Goal: Information Seeking & Learning: Find specific fact

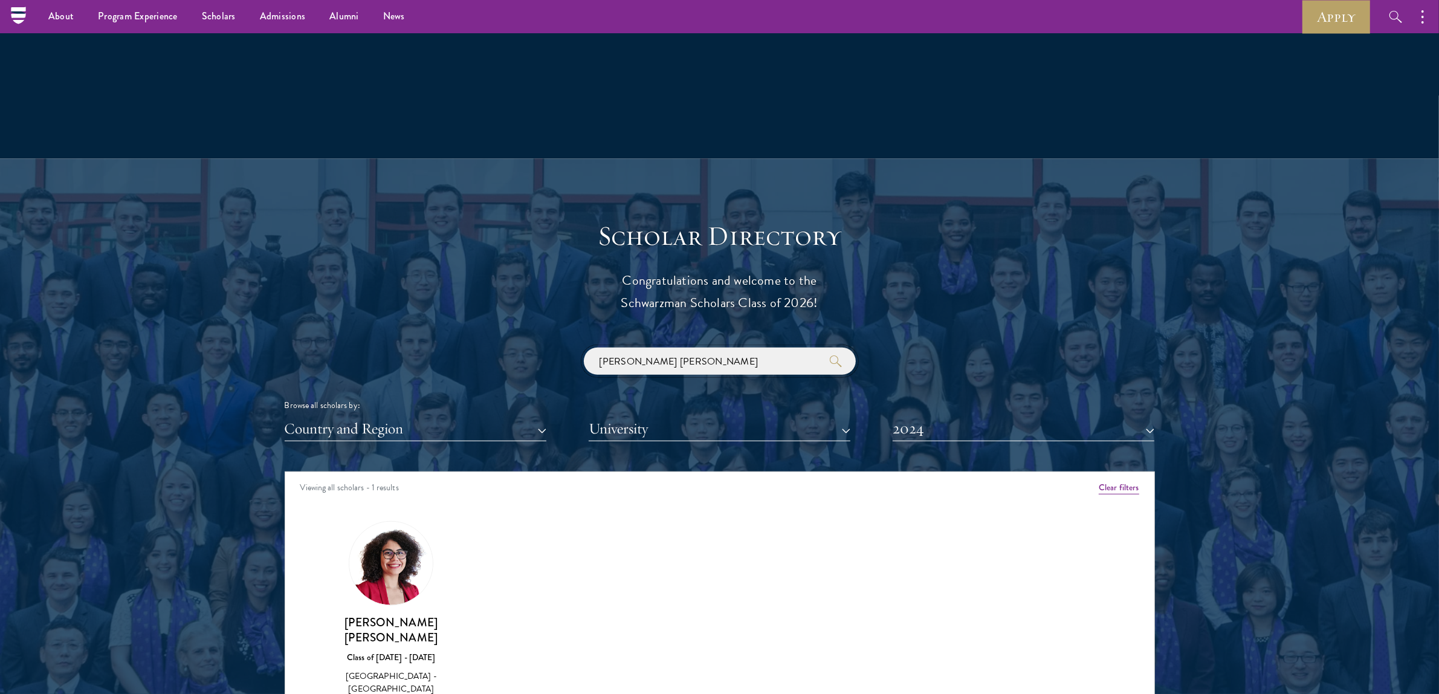
drag, startPoint x: 763, startPoint y: 358, endPoint x: 227, endPoint y: 342, distance: 537.1
click at [219, 310] on section "Scholar Directory Congratulations and welcome to the Schwarzman Scholars Class …" at bounding box center [719, 527] width 1439 height 736
paste input "[PERSON_NAME]"
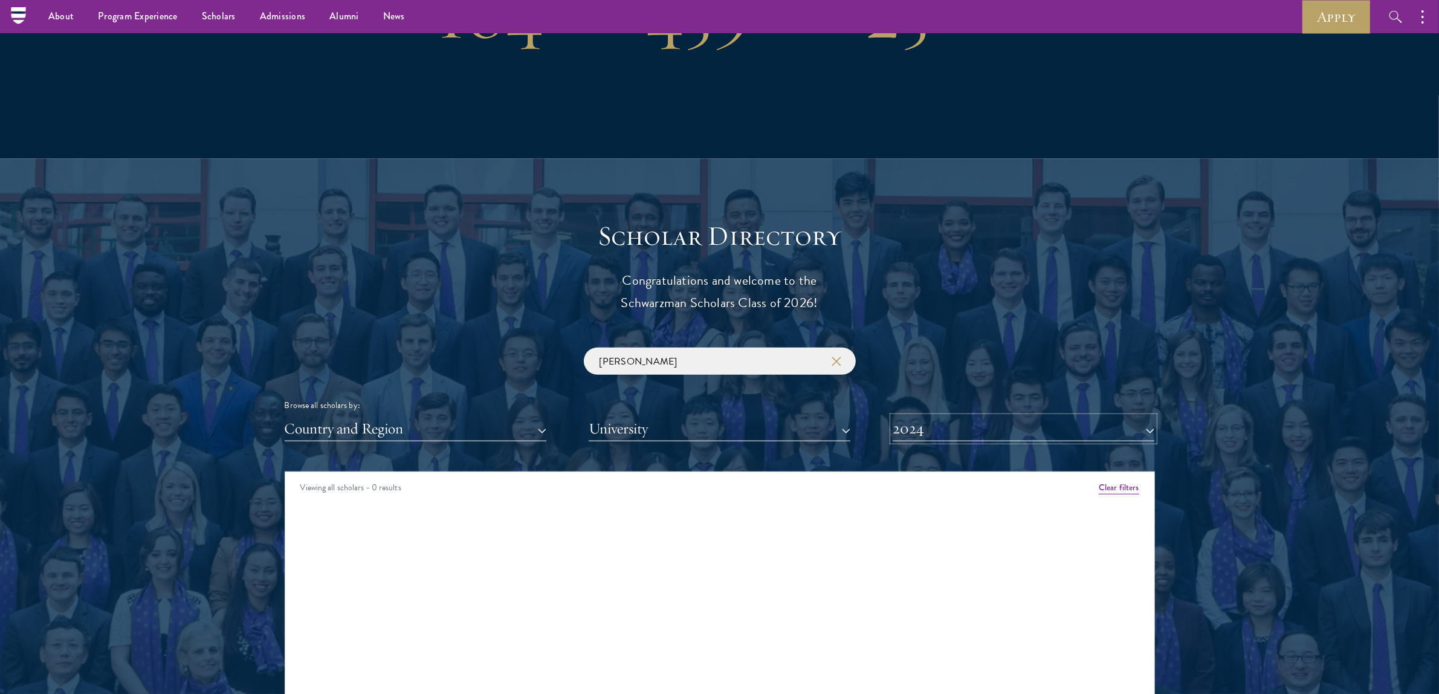
click at [981, 431] on button "2024" at bounding box center [1024, 429] width 262 height 25
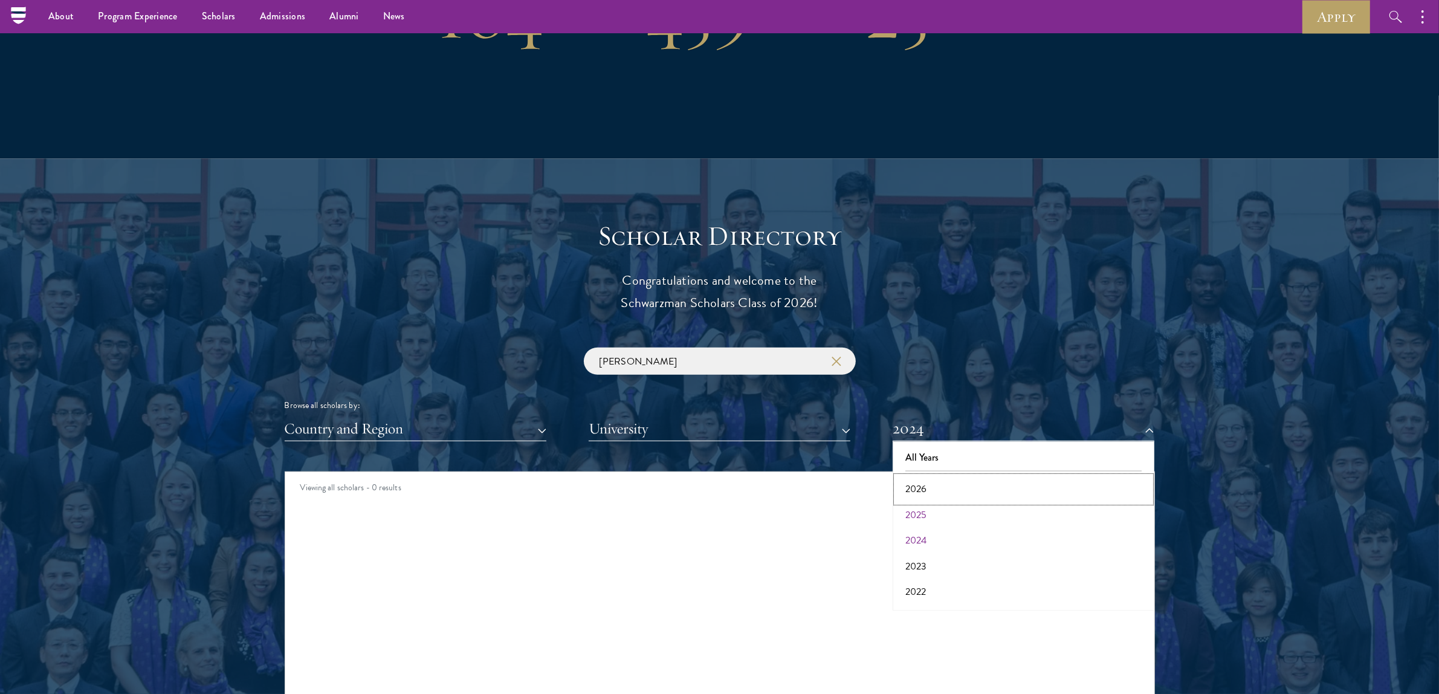
drag, startPoint x: 958, startPoint y: 490, endPoint x: 959, endPoint y: 517, distance: 27.8
click at [959, 517] on div "All Years 2026 2025 2024 2023 2022 2021 2020 2019 2018 2017" at bounding box center [1024, 525] width 262 height 169
click at [959, 517] on button "2025" at bounding box center [1023, 514] width 254 height 25
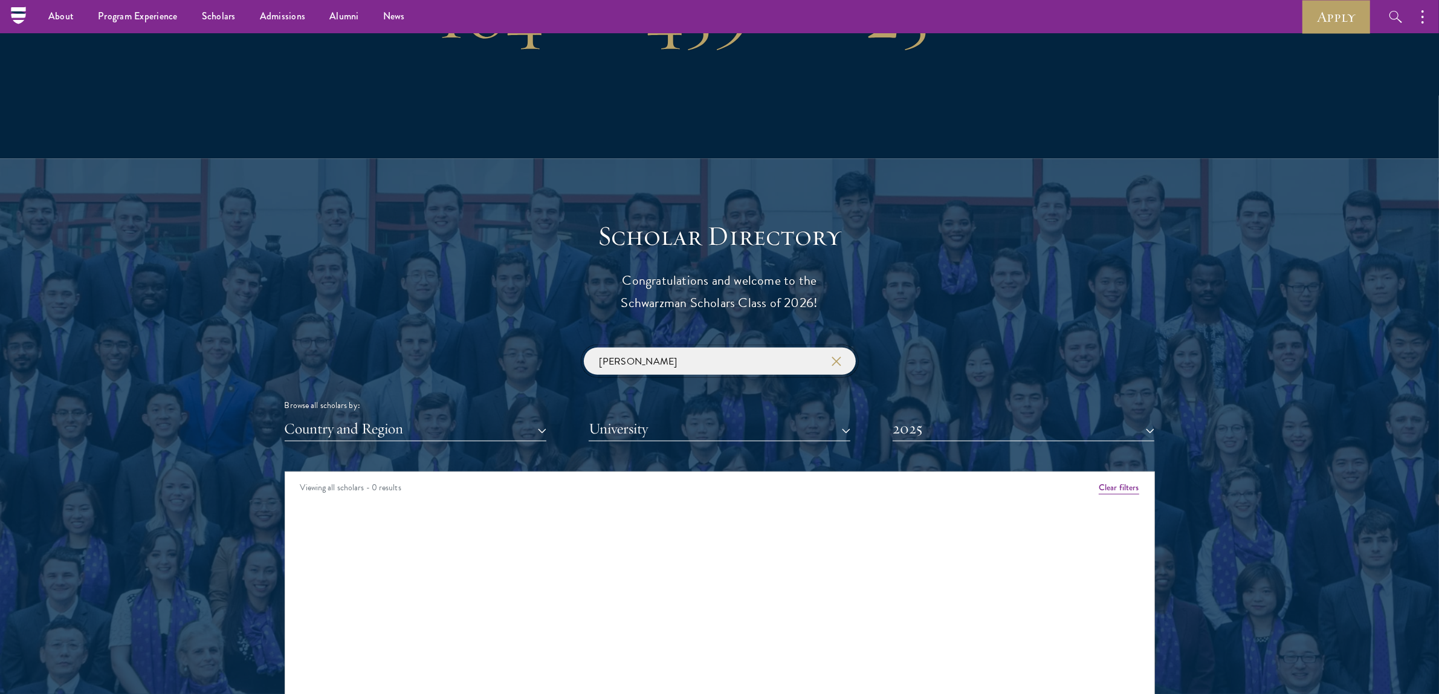
click at [701, 369] on input "[PERSON_NAME]" at bounding box center [720, 361] width 272 height 27
click button "submit" at bounding box center [0, 0] width 0 height 0
drag, startPoint x: 635, startPoint y: 361, endPoint x: 511, endPoint y: 363, distance: 123.9
click at [539, 363] on div "[PERSON_NAME] Browse all scholars by: Country and Region All Countries and Regi…" at bounding box center [720, 395] width 870 height 94
paste input "[PERSON_NAME]"
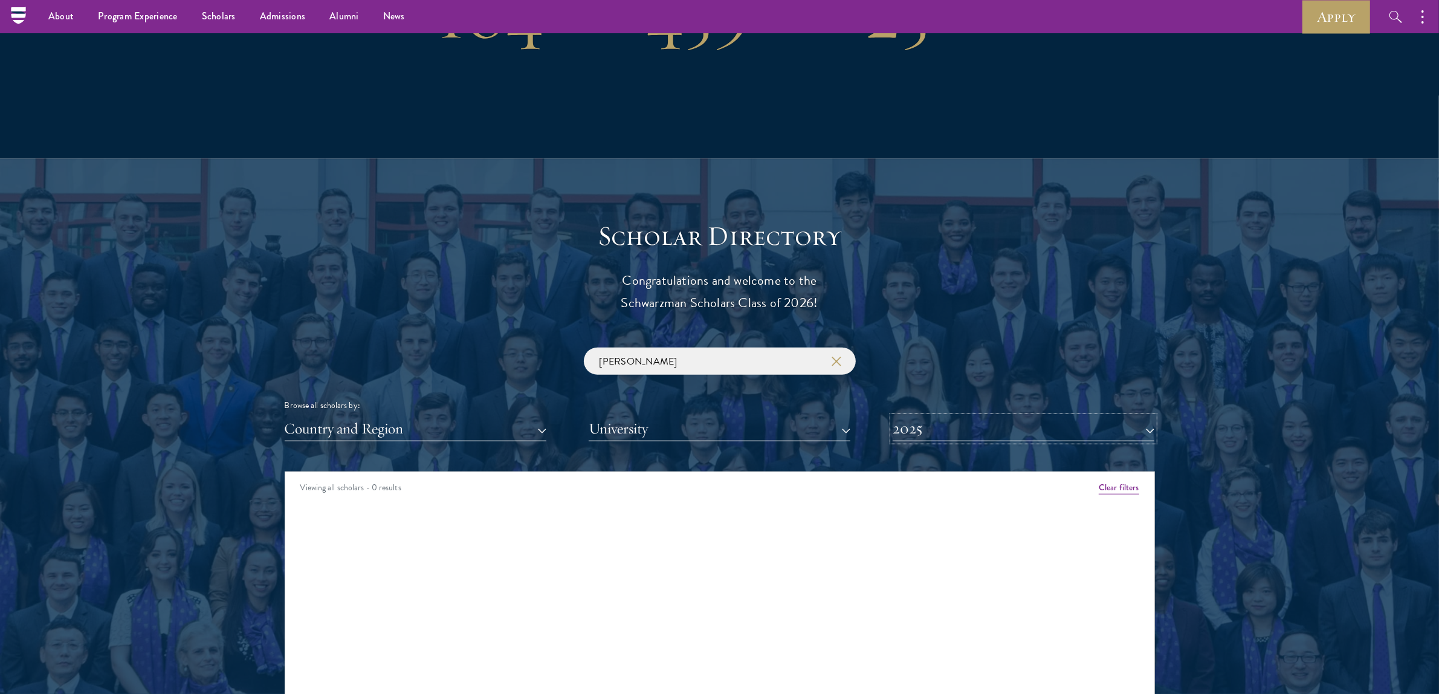
click at [956, 433] on button "2025" at bounding box center [1024, 429] width 262 height 25
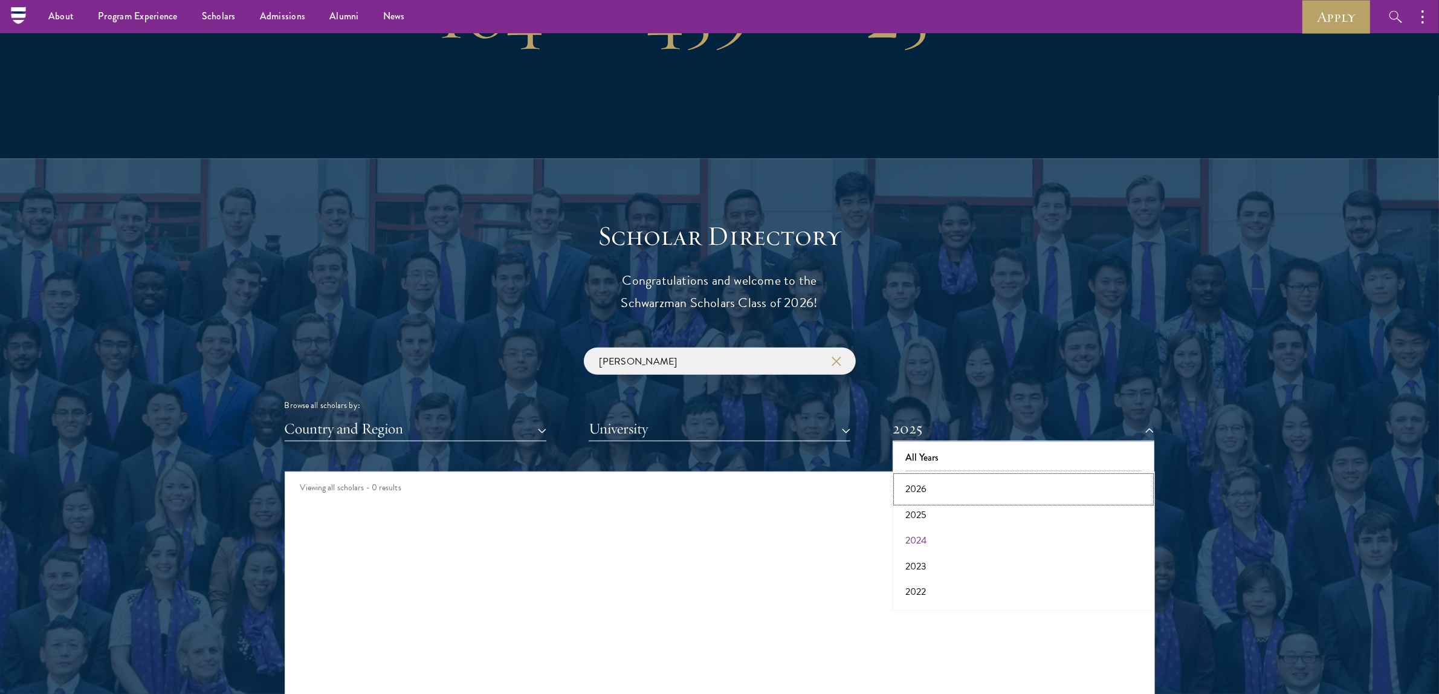
click at [946, 488] on button "2026" at bounding box center [1023, 488] width 254 height 25
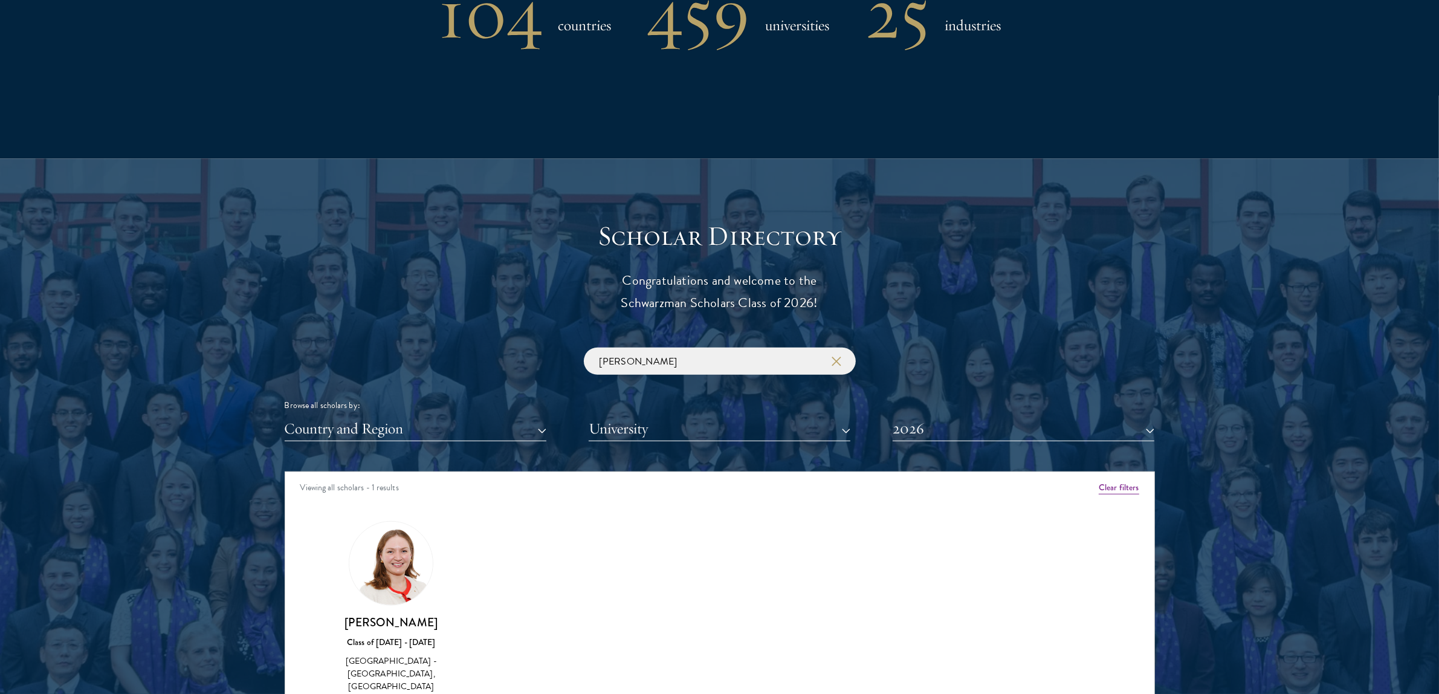
scroll to position [1259, 0]
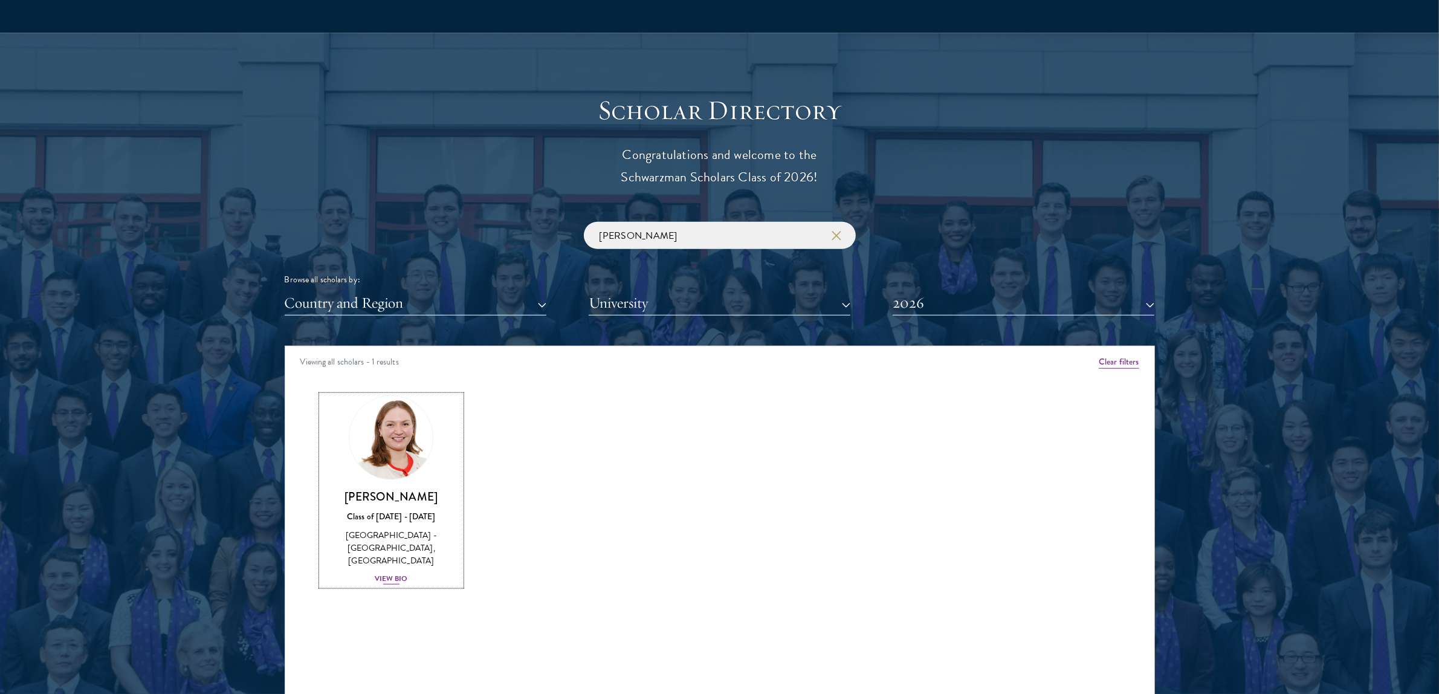
click at [385, 461] on img at bounding box center [391, 438] width 92 height 92
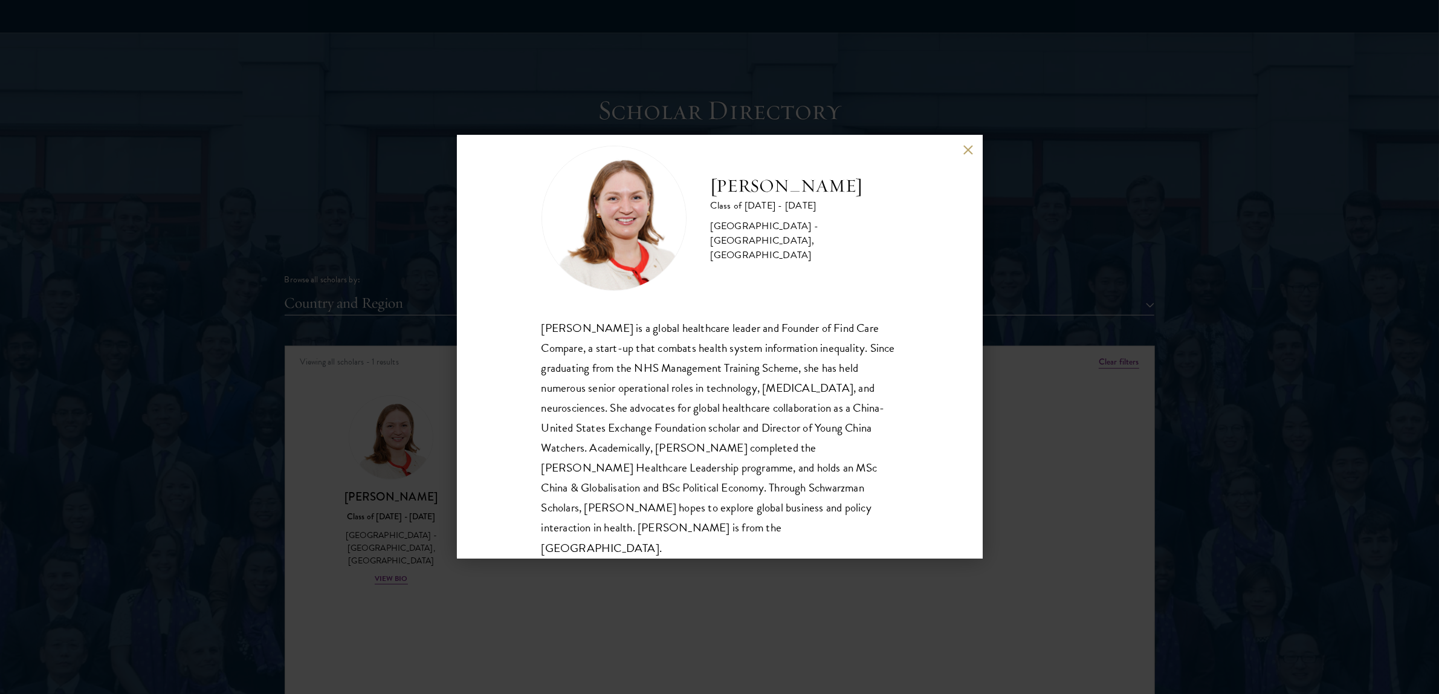
scroll to position [41, 0]
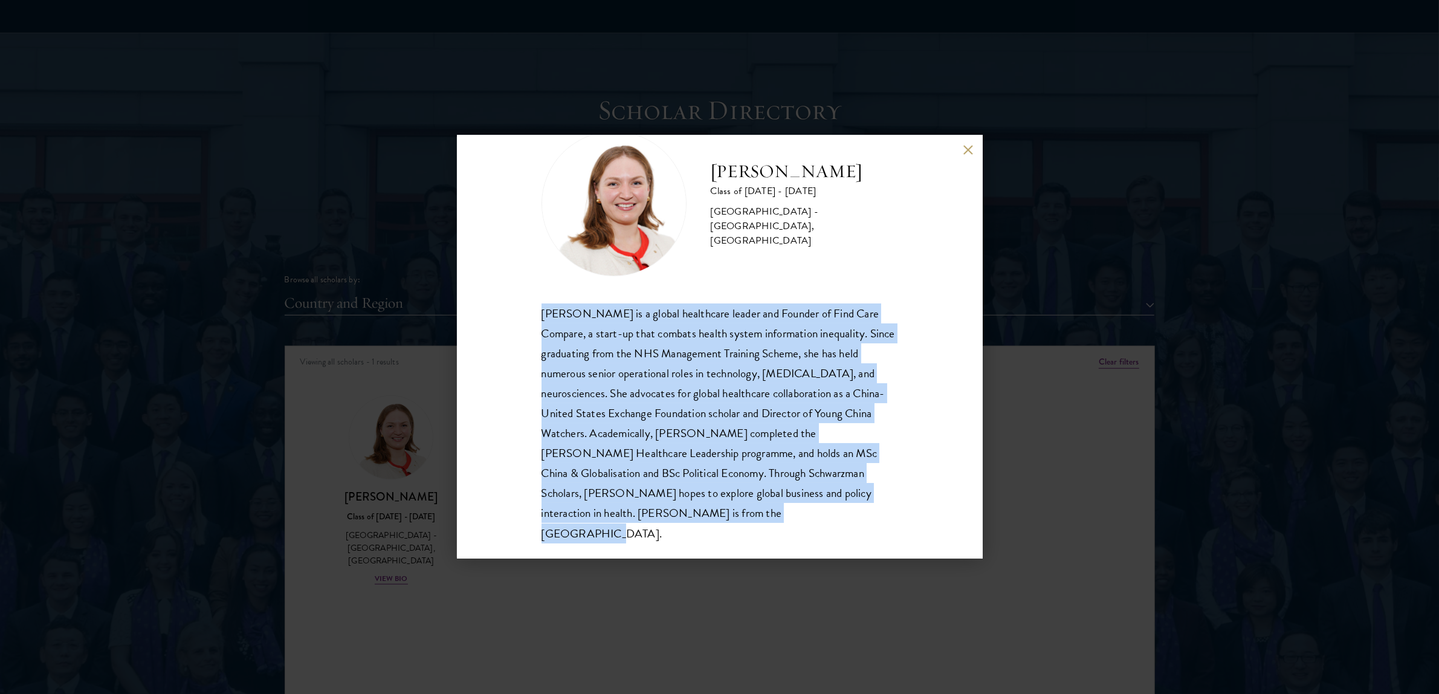
drag, startPoint x: 745, startPoint y: 521, endPoint x: 539, endPoint y: 317, distance: 289.4
click at [539, 317] on div "[PERSON_NAME] Class of [DATE] - [DATE] [GEOGRAPHIC_DATA] - [GEOGRAPHIC_DATA], […" at bounding box center [720, 346] width 526 height 423
copy div "[PERSON_NAME] is a global healthcare leader and Founder of Find Care Compare, a…"
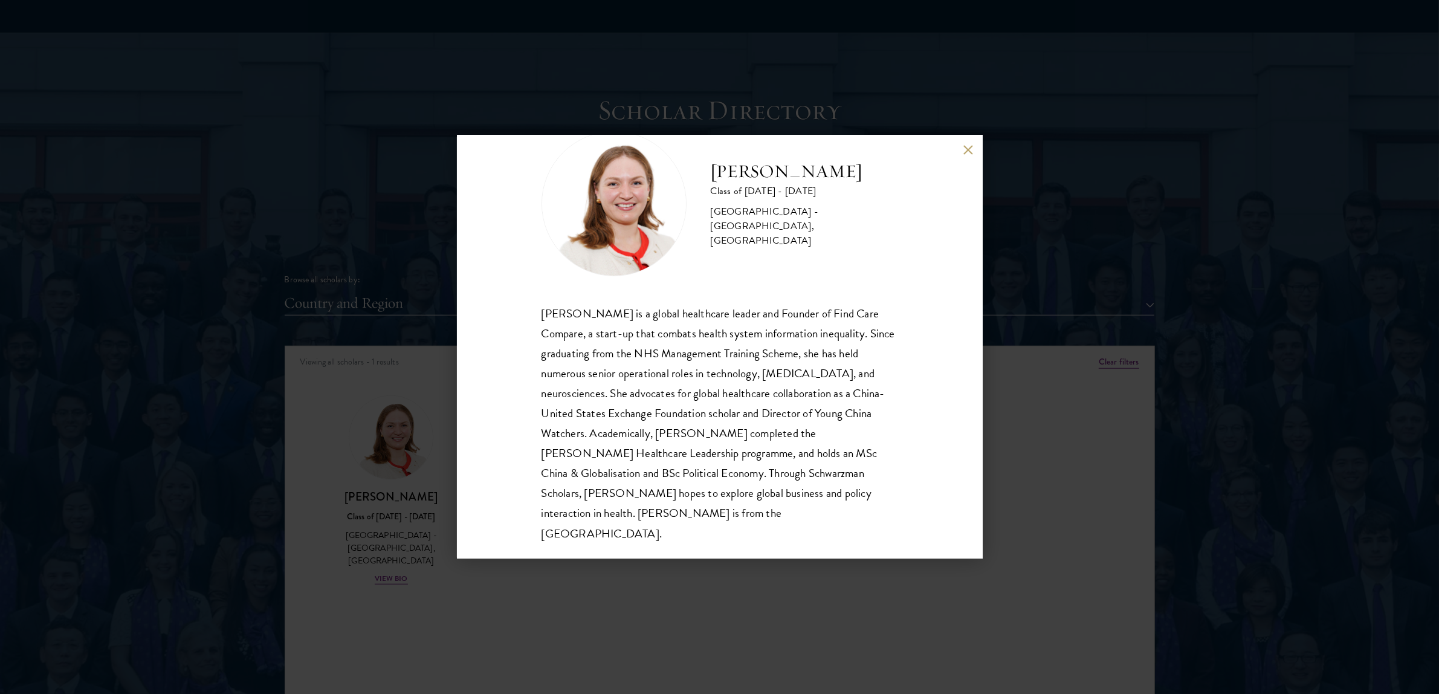
click at [1039, 198] on div "[PERSON_NAME] Class of [DATE] - [DATE] [GEOGRAPHIC_DATA] - [GEOGRAPHIC_DATA], […" at bounding box center [719, 347] width 1439 height 694
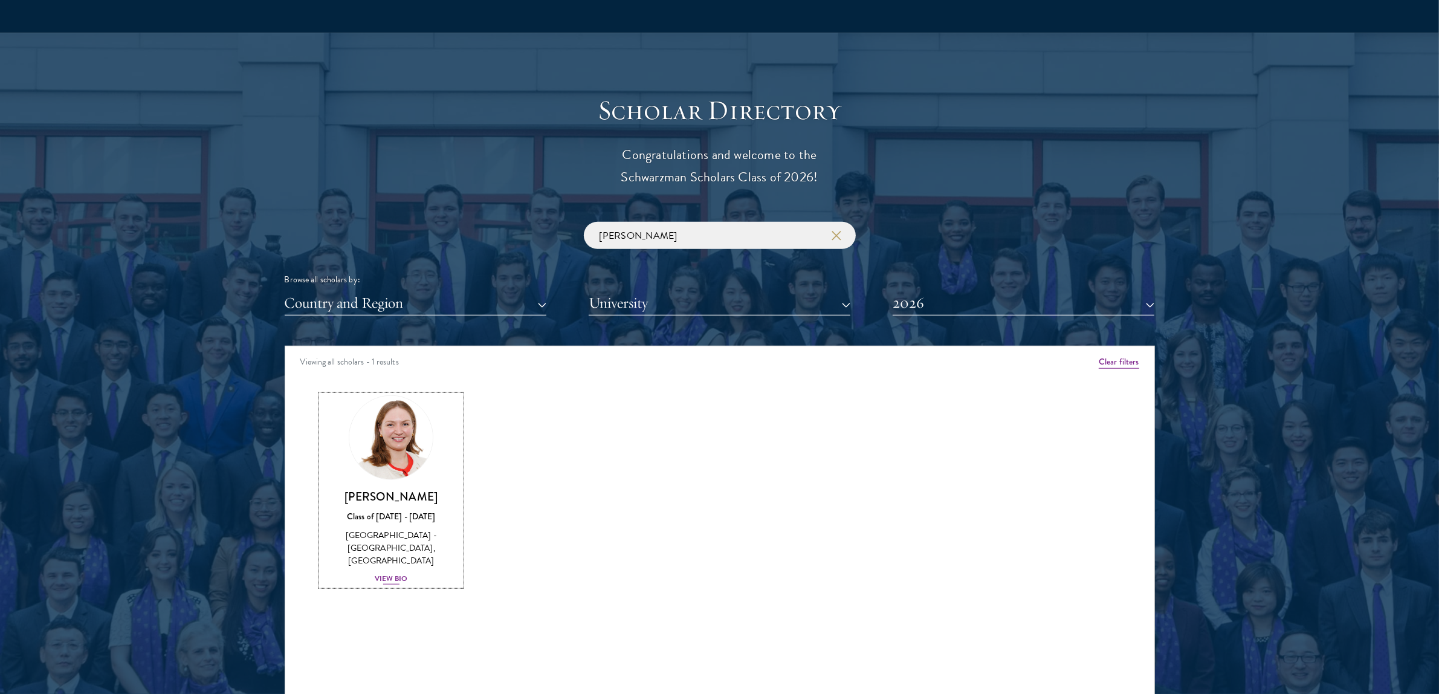
click at [381, 510] on div "Class of [DATE] - [DATE]" at bounding box center [392, 516] width 140 height 13
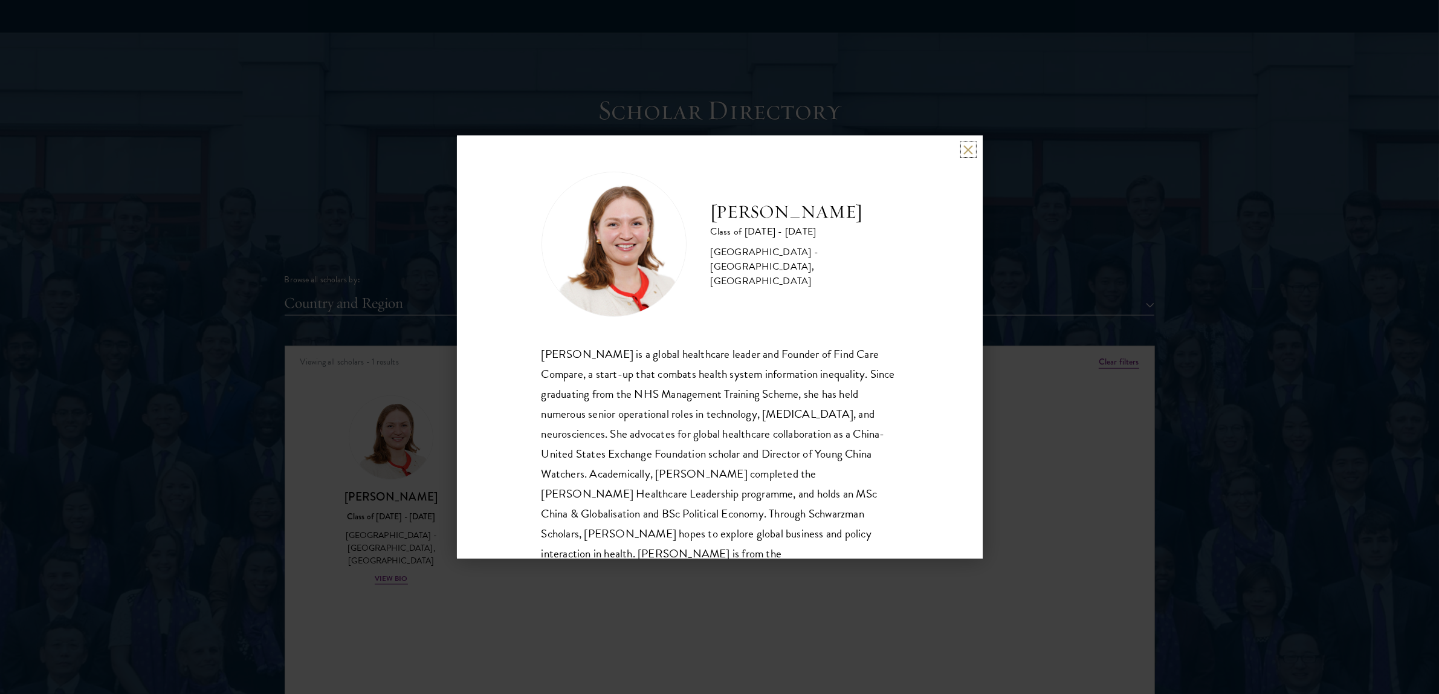
click at [968, 149] on button at bounding box center [969, 149] width 10 height 10
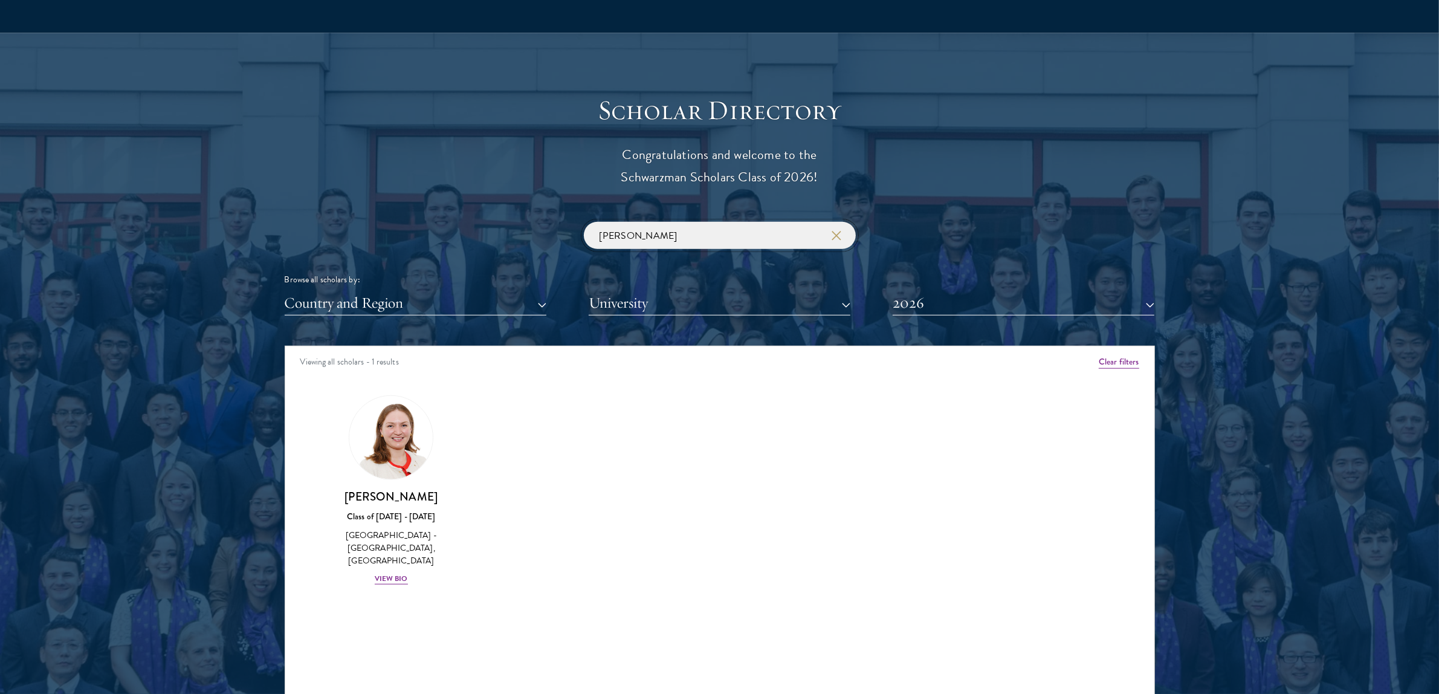
drag, startPoint x: 577, startPoint y: 235, endPoint x: 322, endPoint y: 219, distance: 256.2
click at [331, 219] on div "Scholar Directory Congratulations and welcome to the Schwarzman Scholars Class …" at bounding box center [720, 401] width 870 height 615
paste input "[PERSON_NAME]"
click at [364, 445] on img at bounding box center [391, 438] width 92 height 92
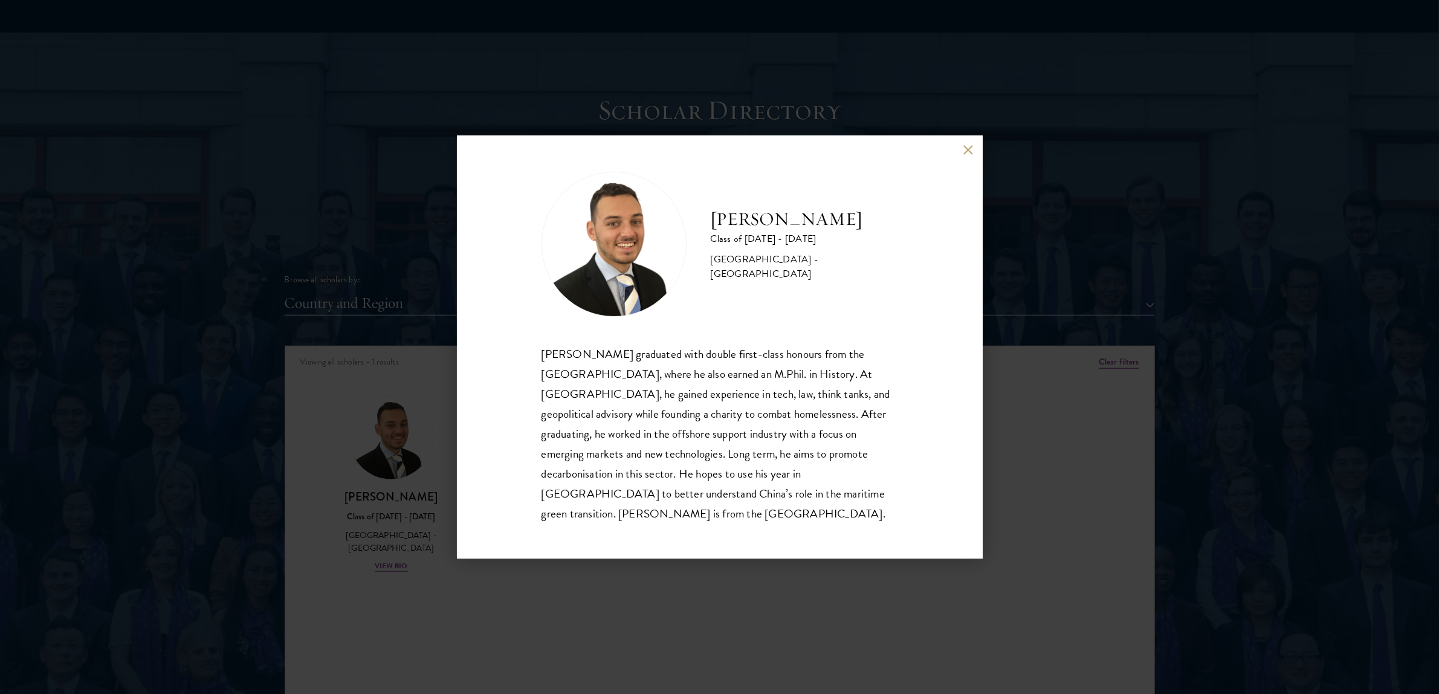
click at [1084, 264] on div "[PERSON_NAME] Class of [DATE] - [DATE] [GEOGRAPHIC_DATA] - [GEOGRAPHIC_DATA] [P…" at bounding box center [719, 347] width 1439 height 694
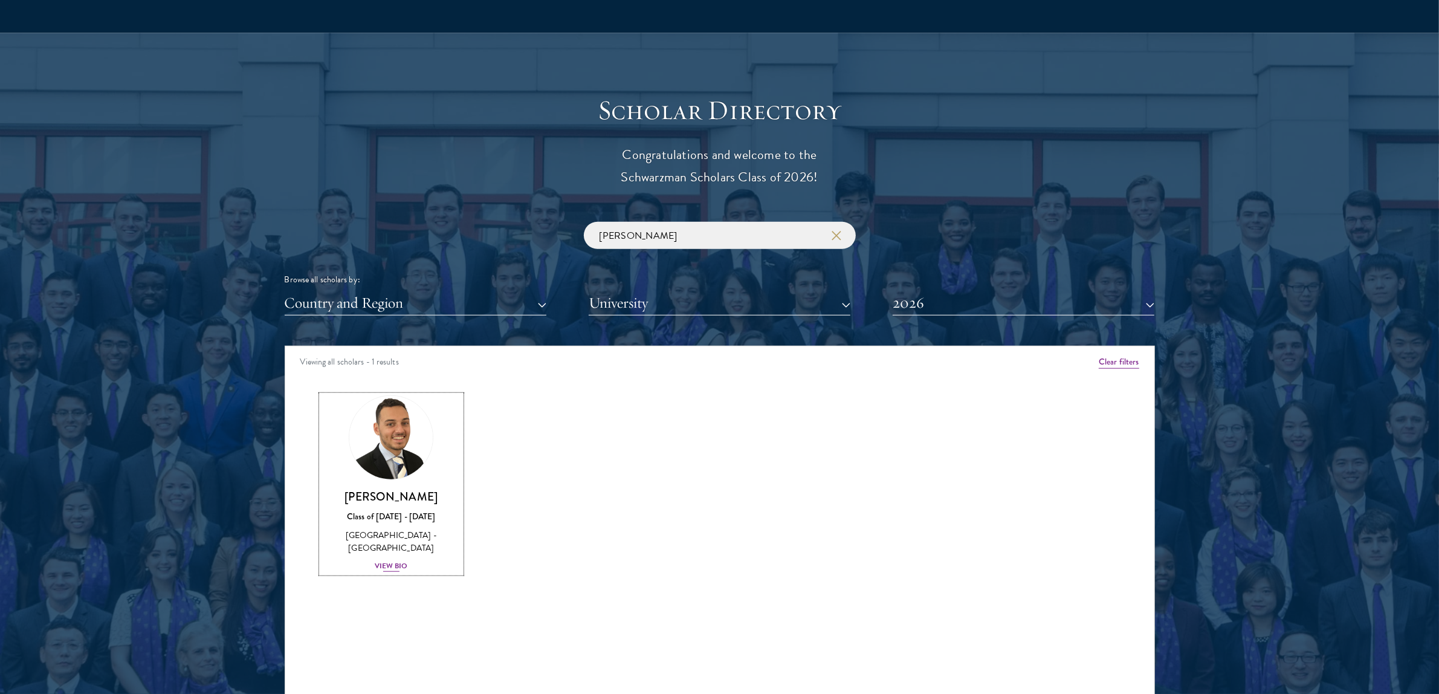
click at [399, 493] on h3 "[PERSON_NAME]" at bounding box center [392, 496] width 140 height 15
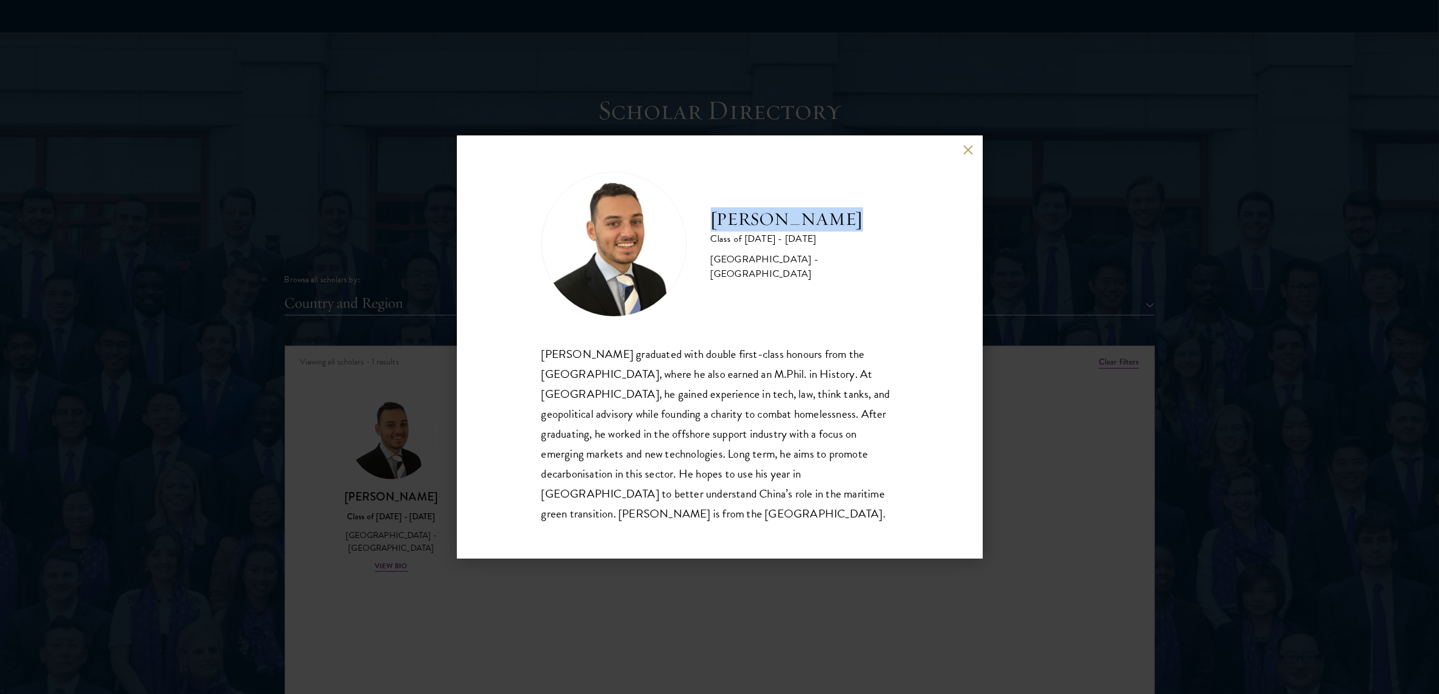
drag, startPoint x: 839, startPoint y: 236, endPoint x: 711, endPoint y: 239, distance: 128.2
click at [711, 232] on h2 "[PERSON_NAME]" at bounding box center [804, 219] width 187 height 24
copy h2 "[PERSON_NAME]"
click at [964, 155] on button at bounding box center [969, 149] width 10 height 10
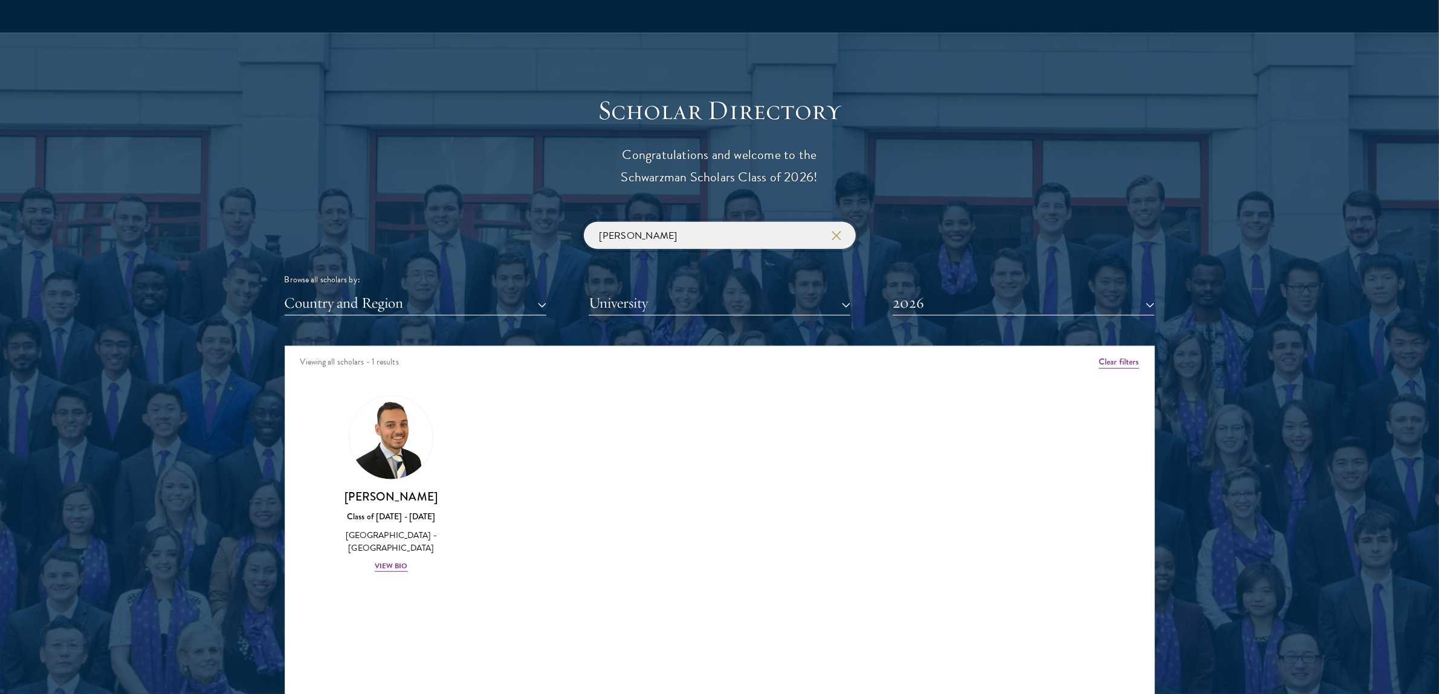
drag, startPoint x: 672, startPoint y: 234, endPoint x: 263, endPoint y: 233, distance: 409.3
click at [302, 236] on div "[PERSON_NAME] Browse all scholars by: Country and Region All Countries and Regi…" at bounding box center [720, 269] width 870 height 94
type input "[PERSON_NAME]"
click button "submit" at bounding box center [0, 0] width 0 height 0
click at [400, 451] on img at bounding box center [391, 438] width 92 height 92
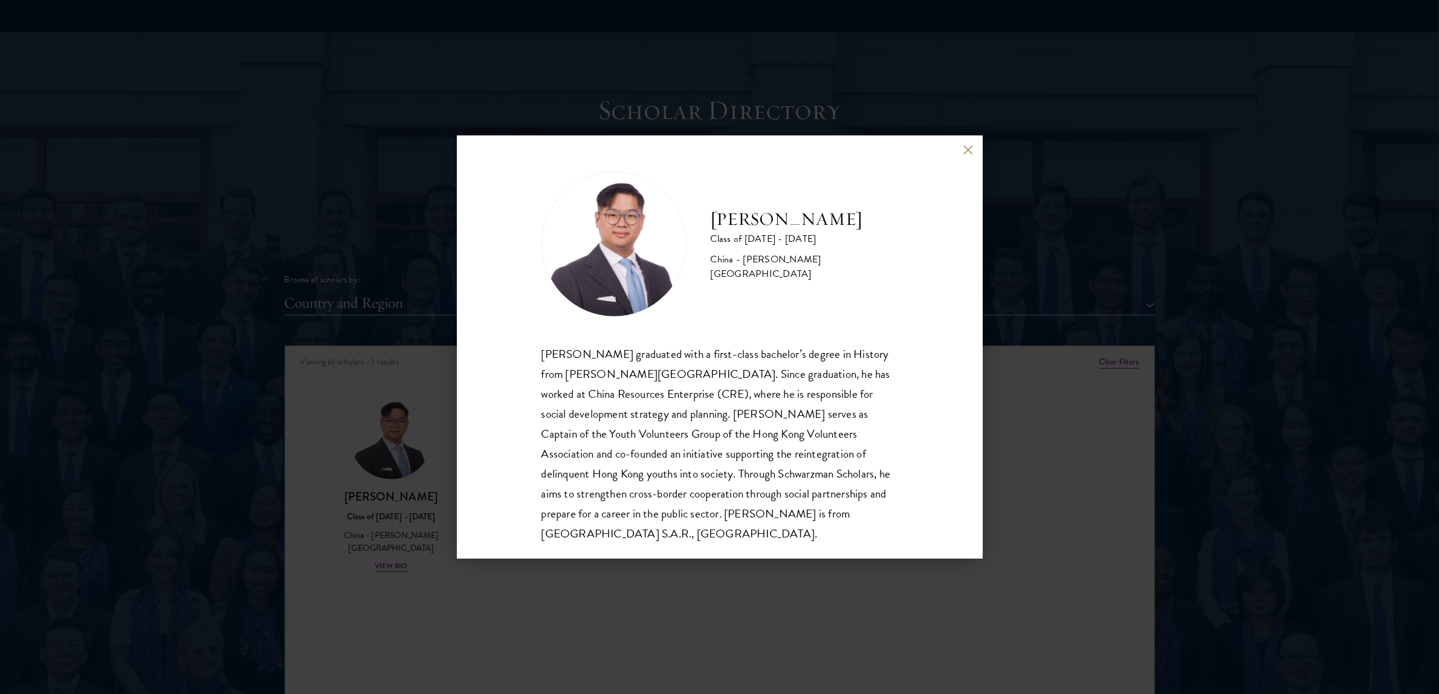
click at [969, 149] on button at bounding box center [969, 149] width 10 height 10
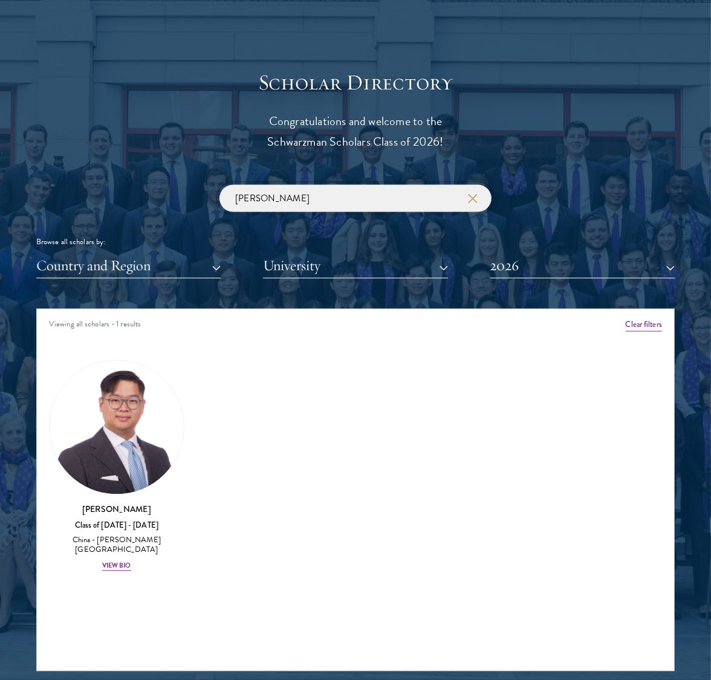
drag, startPoint x: 290, startPoint y: 201, endPoint x: 163, endPoint y: 198, distance: 127.0
click at [163, 198] on div "[PERSON_NAME] Browse all scholars by: Country and Region All Countries and Regi…" at bounding box center [355, 232] width 638 height 94
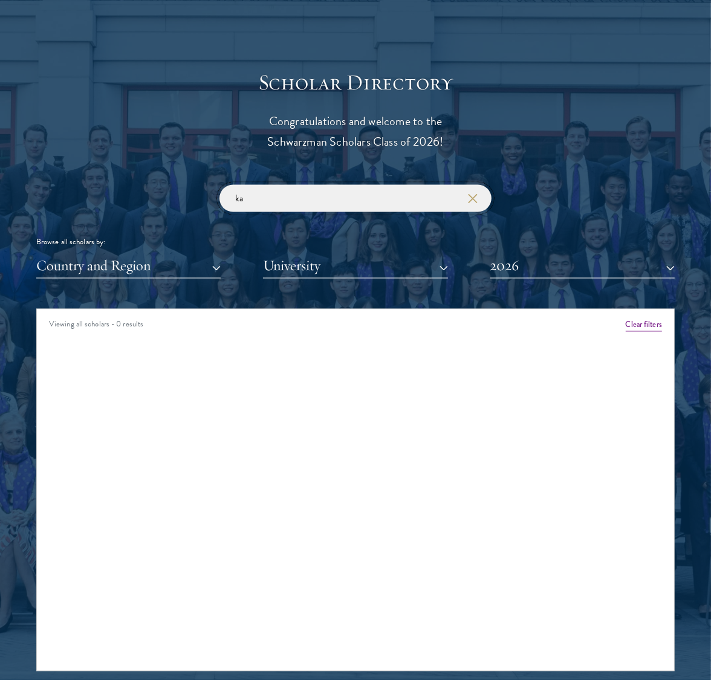
type input "k"
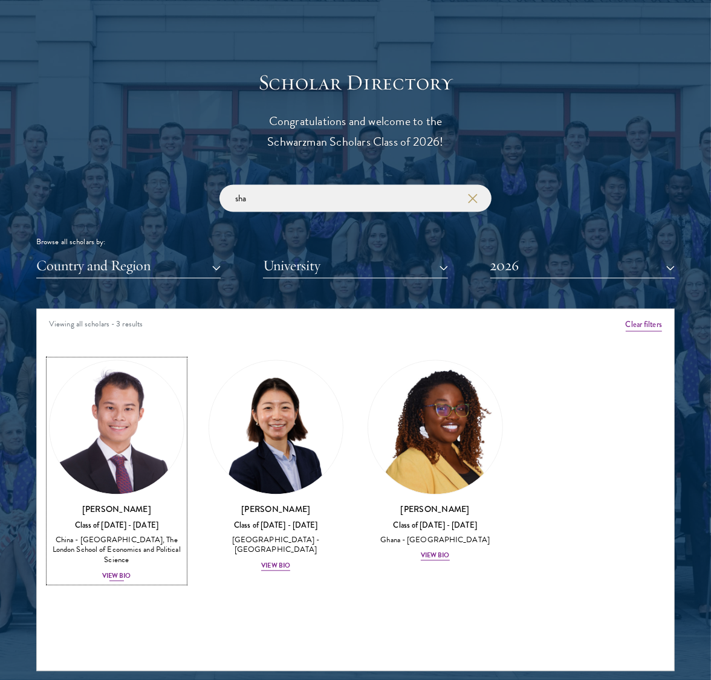
click at [152, 443] on img at bounding box center [117, 428] width 134 height 134
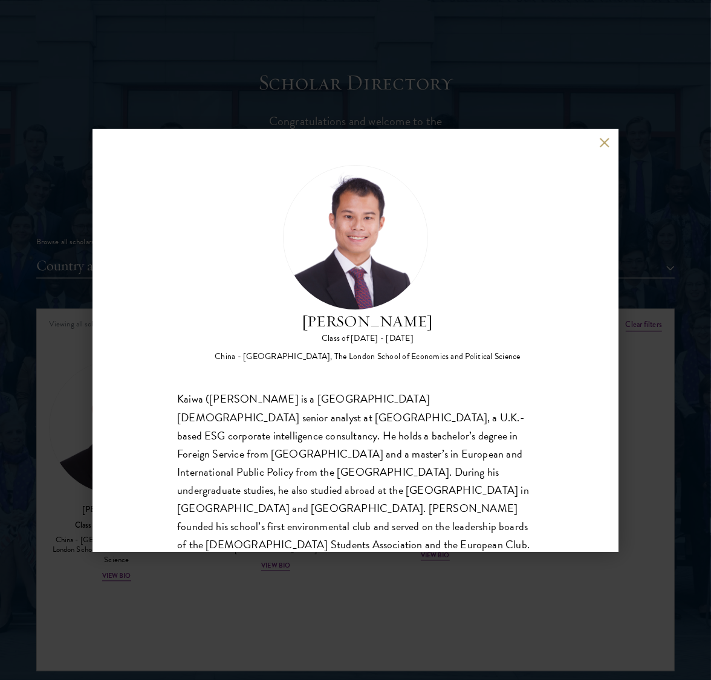
click at [603, 140] on button at bounding box center [604, 143] width 10 height 10
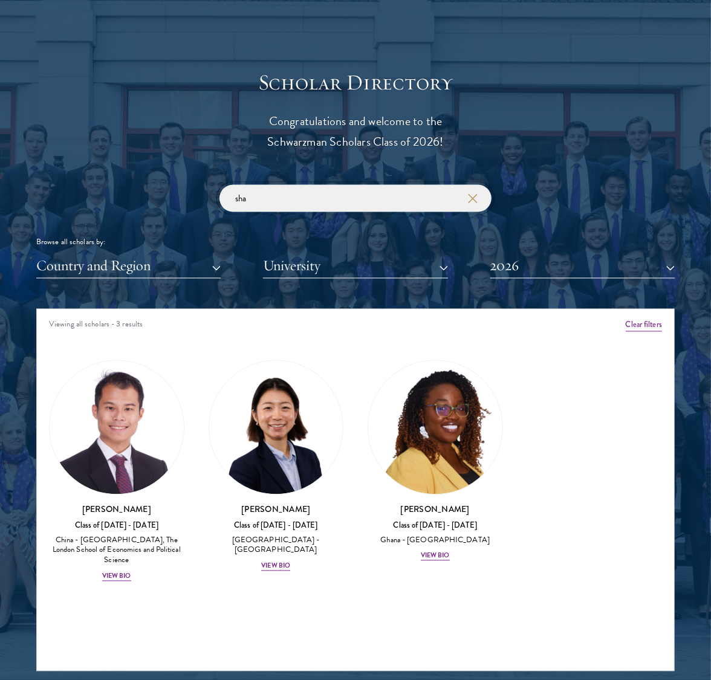
click at [268, 204] on input "sha" at bounding box center [355, 198] width 272 height 27
type input "s"
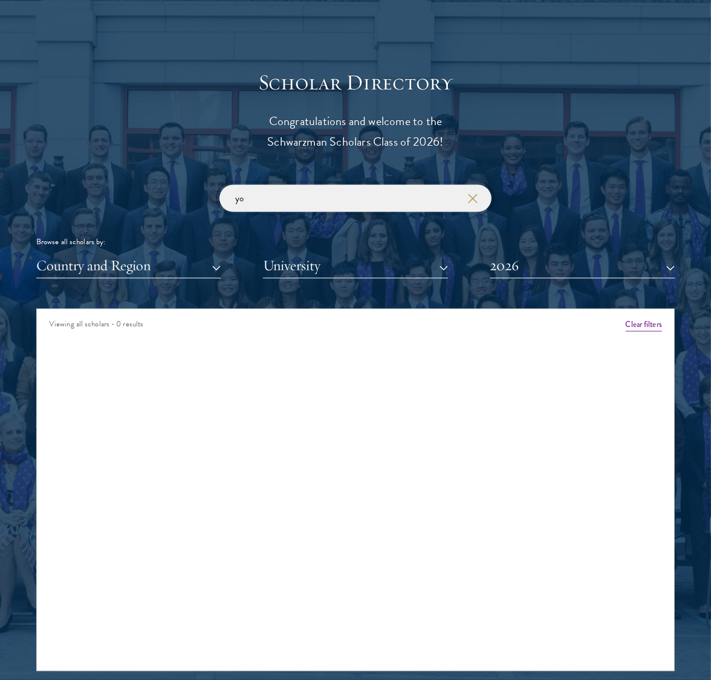
type input "y"
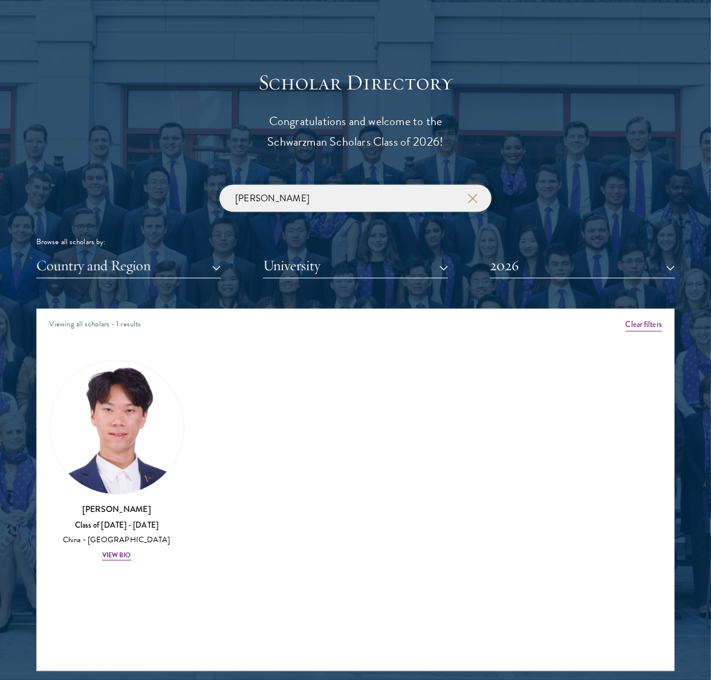
click at [302, 204] on input "[PERSON_NAME]" at bounding box center [355, 198] width 272 height 27
type input "f"
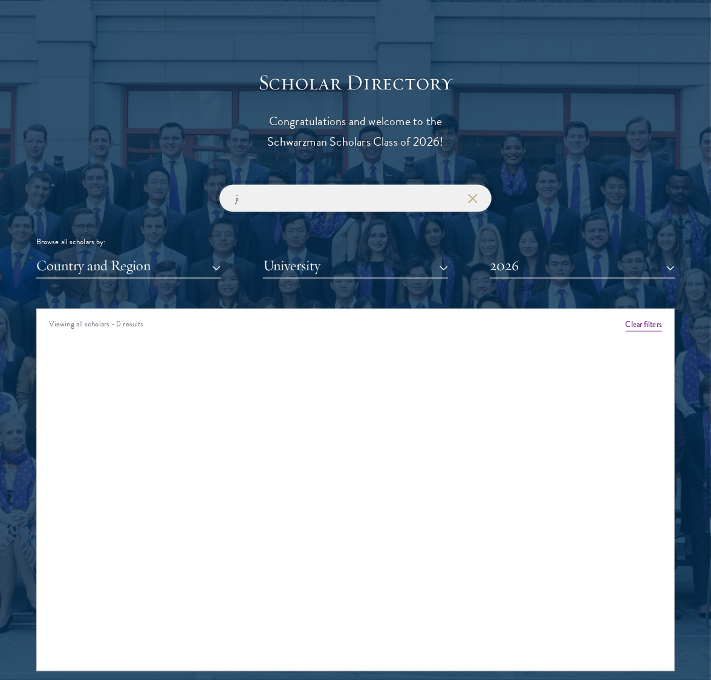
type input "j"
type input "x"
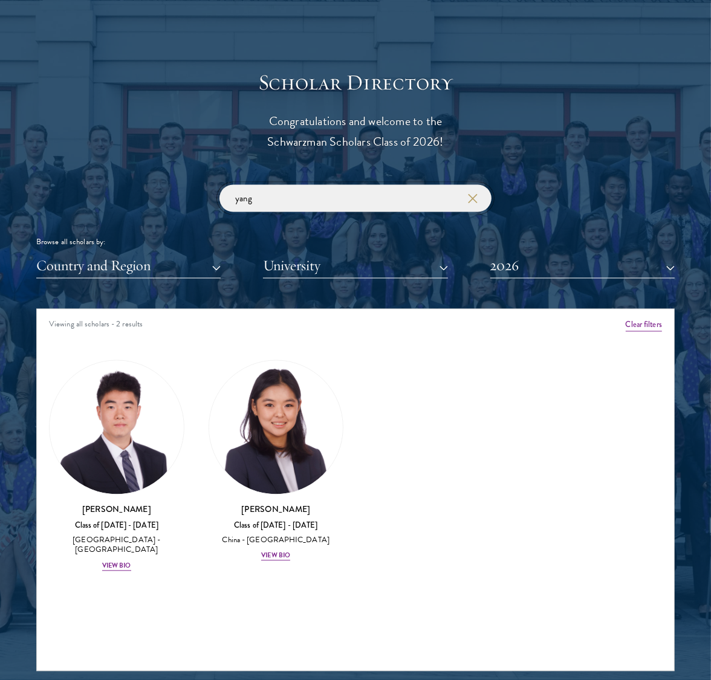
drag, startPoint x: 272, startPoint y: 207, endPoint x: -7, endPoint y: 192, distance: 279.7
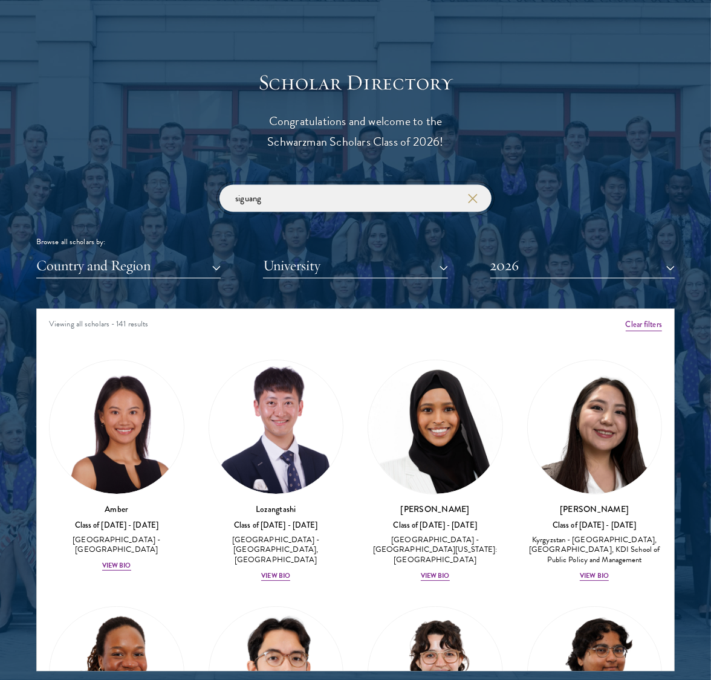
click button "submit" at bounding box center [0, 0] width 0 height 0
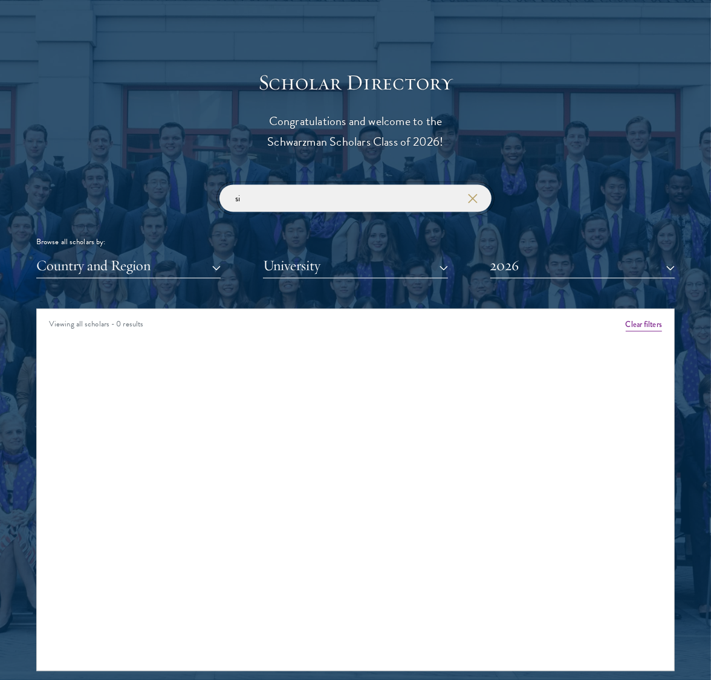
type input "s"
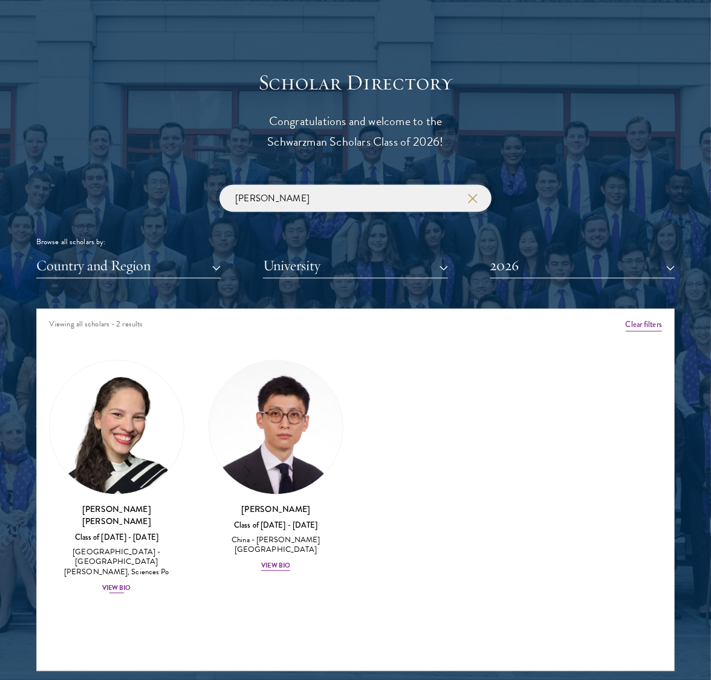
type input "[PERSON_NAME]"
